Goal: Find specific page/section: Find specific page/section

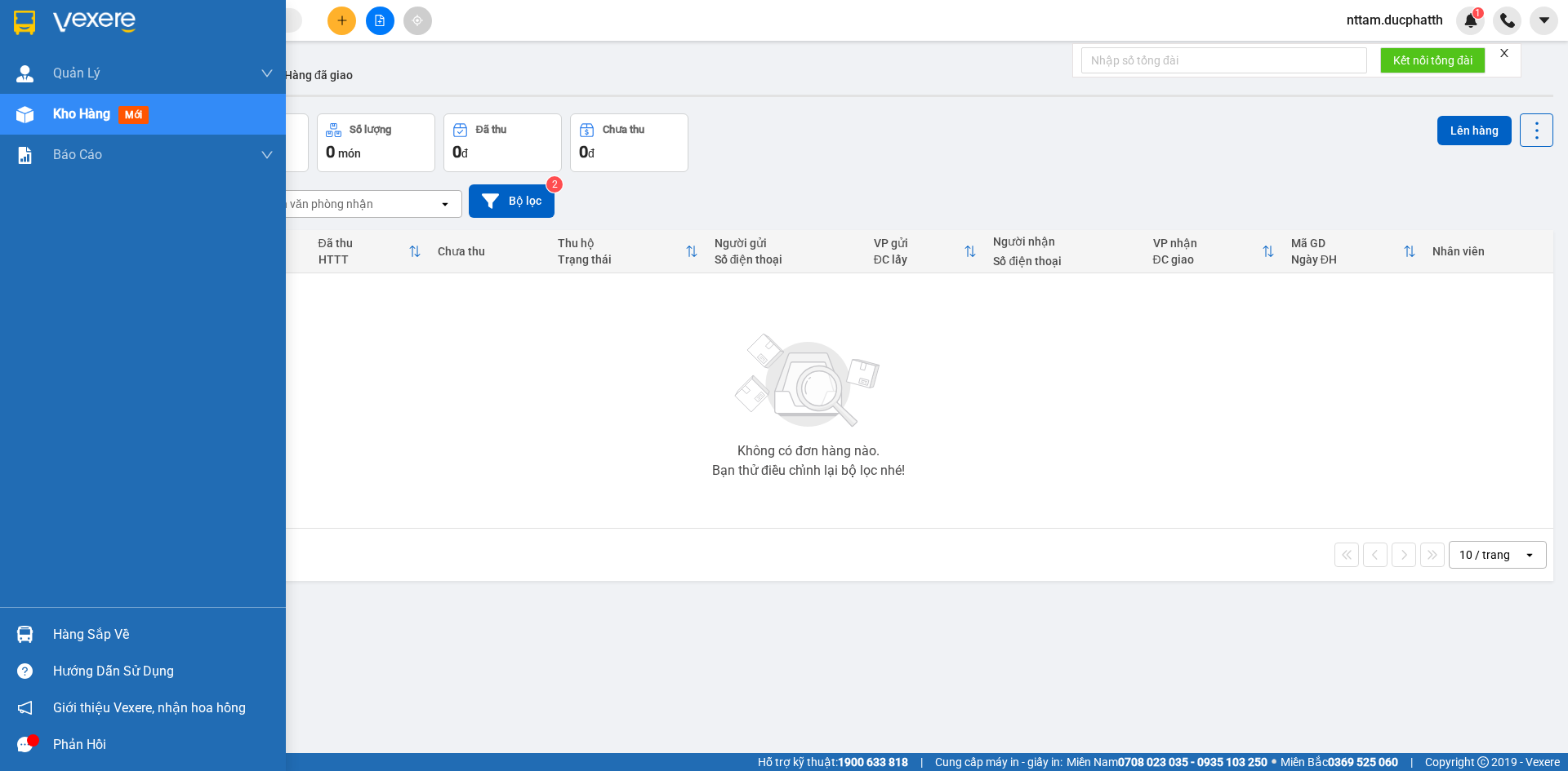
click at [32, 634] on img at bounding box center [25, 635] width 17 height 17
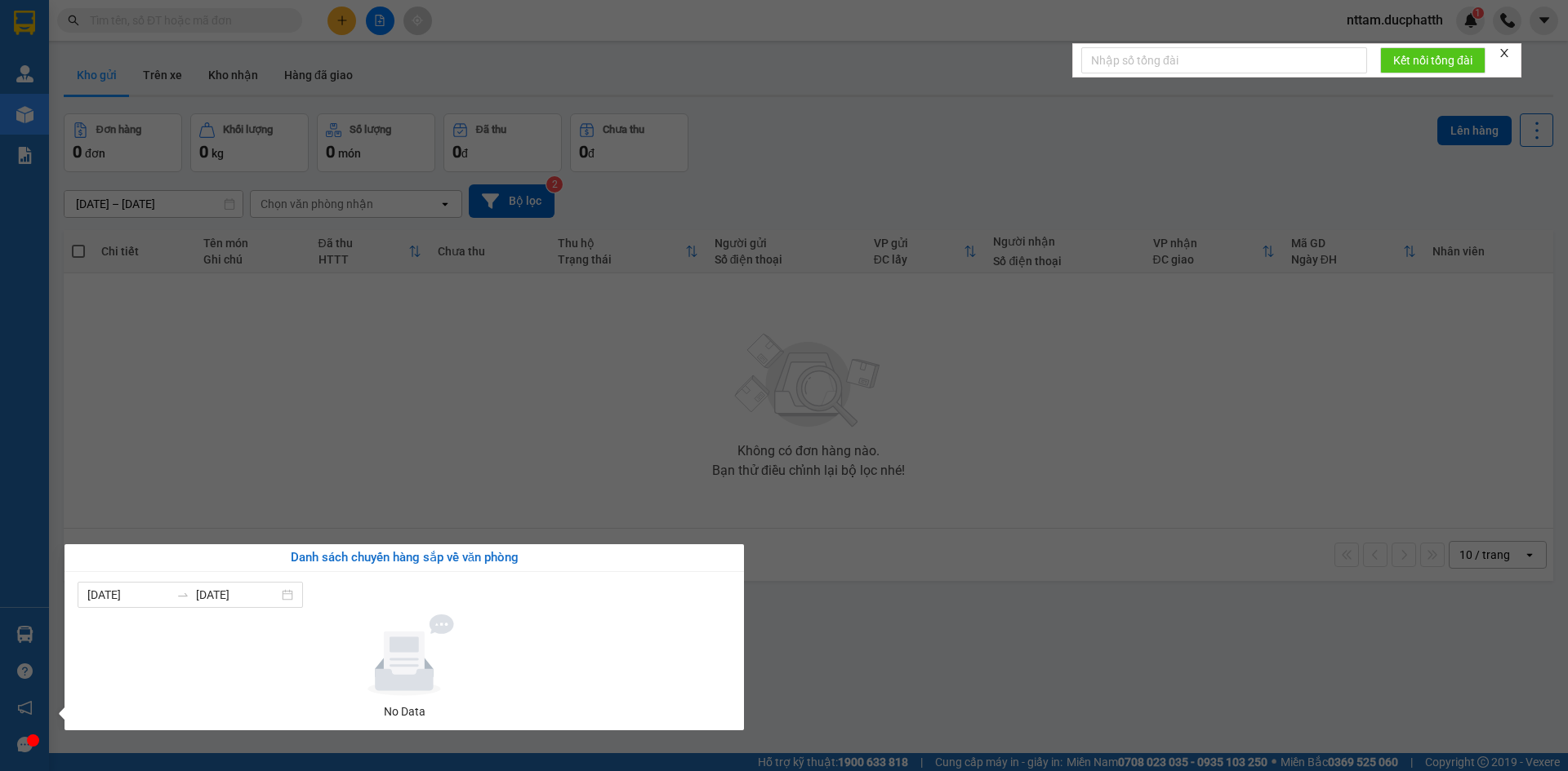
click at [395, 395] on section "Kết quả tìm kiếm ( 0 ) Bộ lọc No Data nttam.ducphatth 1 Quản [PERSON_NAME] lý g…" at bounding box center [784, 385] width 1568 height 771
